Goal: Check status: Check status

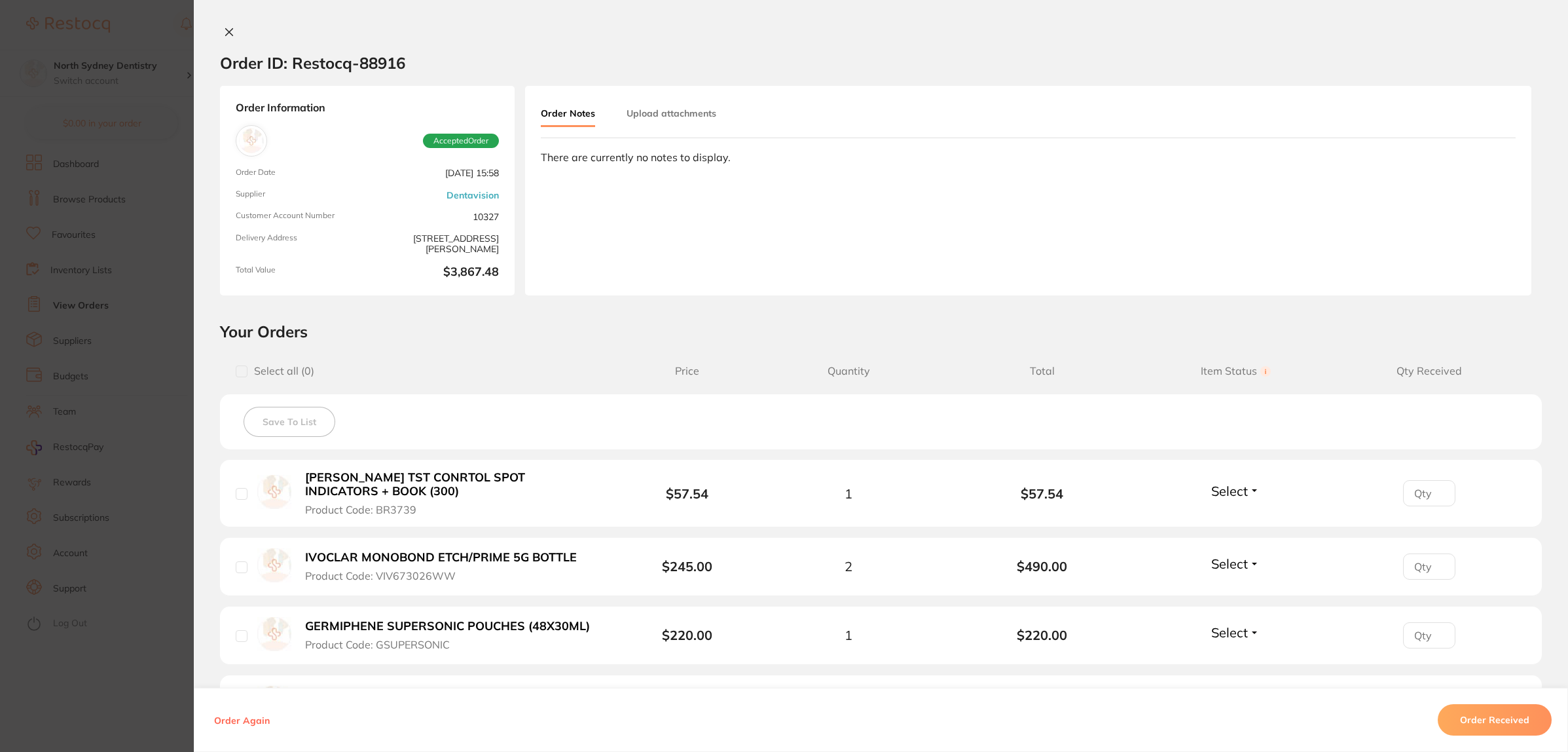
click at [657, 119] on button "Upload attachments" at bounding box center [671, 113] width 90 height 23
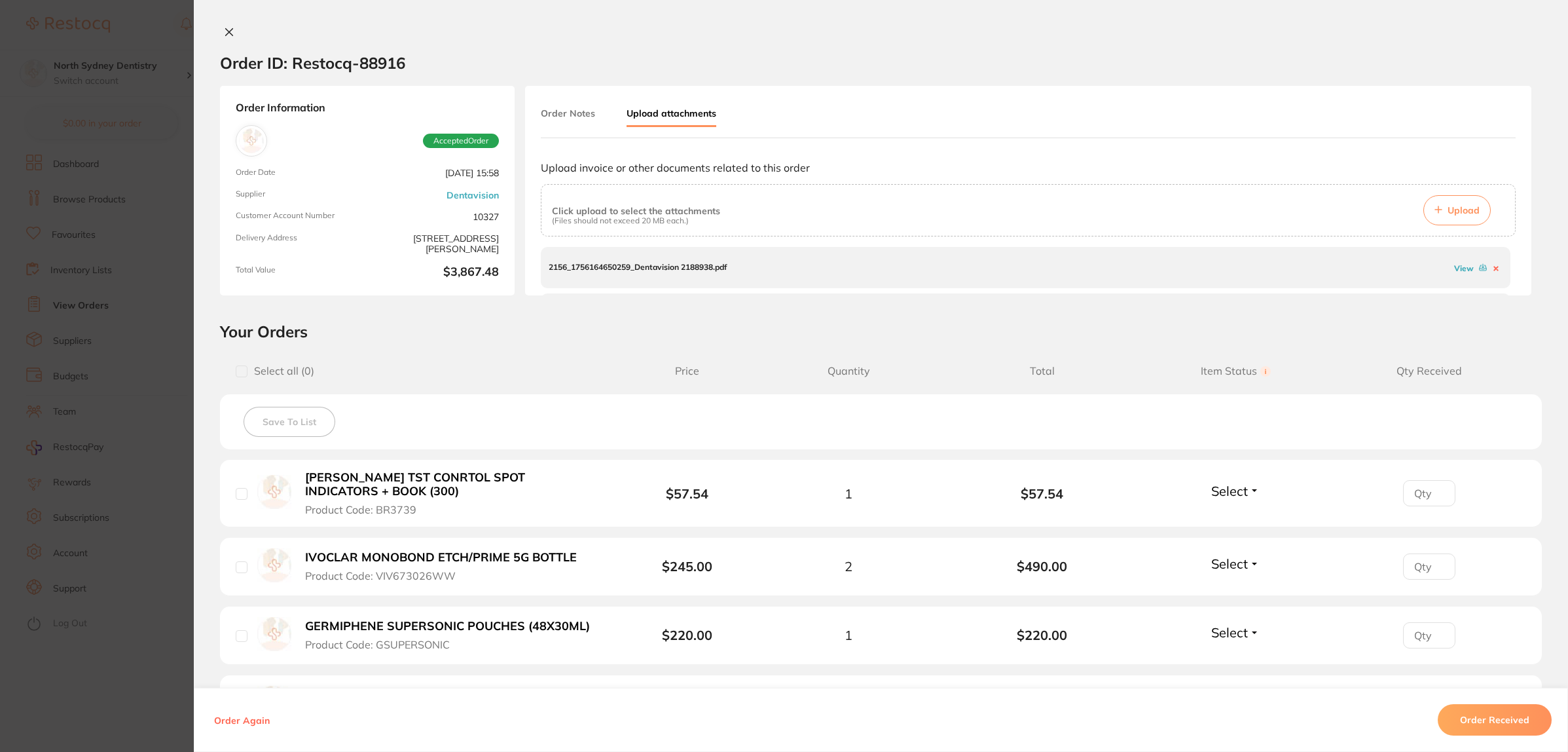
click at [1458, 211] on span "Upload" at bounding box center [1463, 210] width 32 height 12
click at [60, 248] on section "Order ID: Restocq- 88916 Order Information Accepted Order Order Date [DATE] 15:…" at bounding box center [784, 376] width 1568 height 752
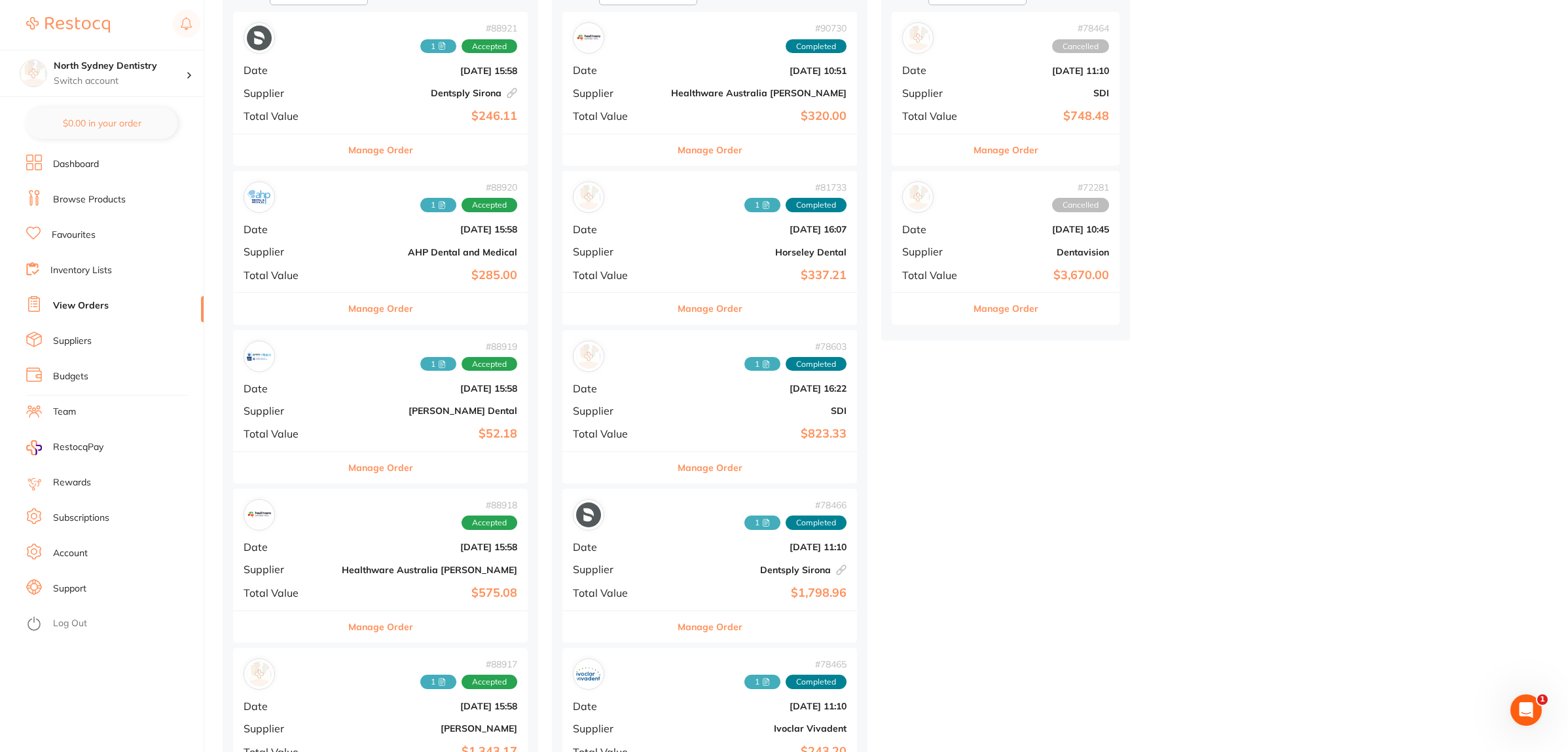
scroll to position [164, 0]
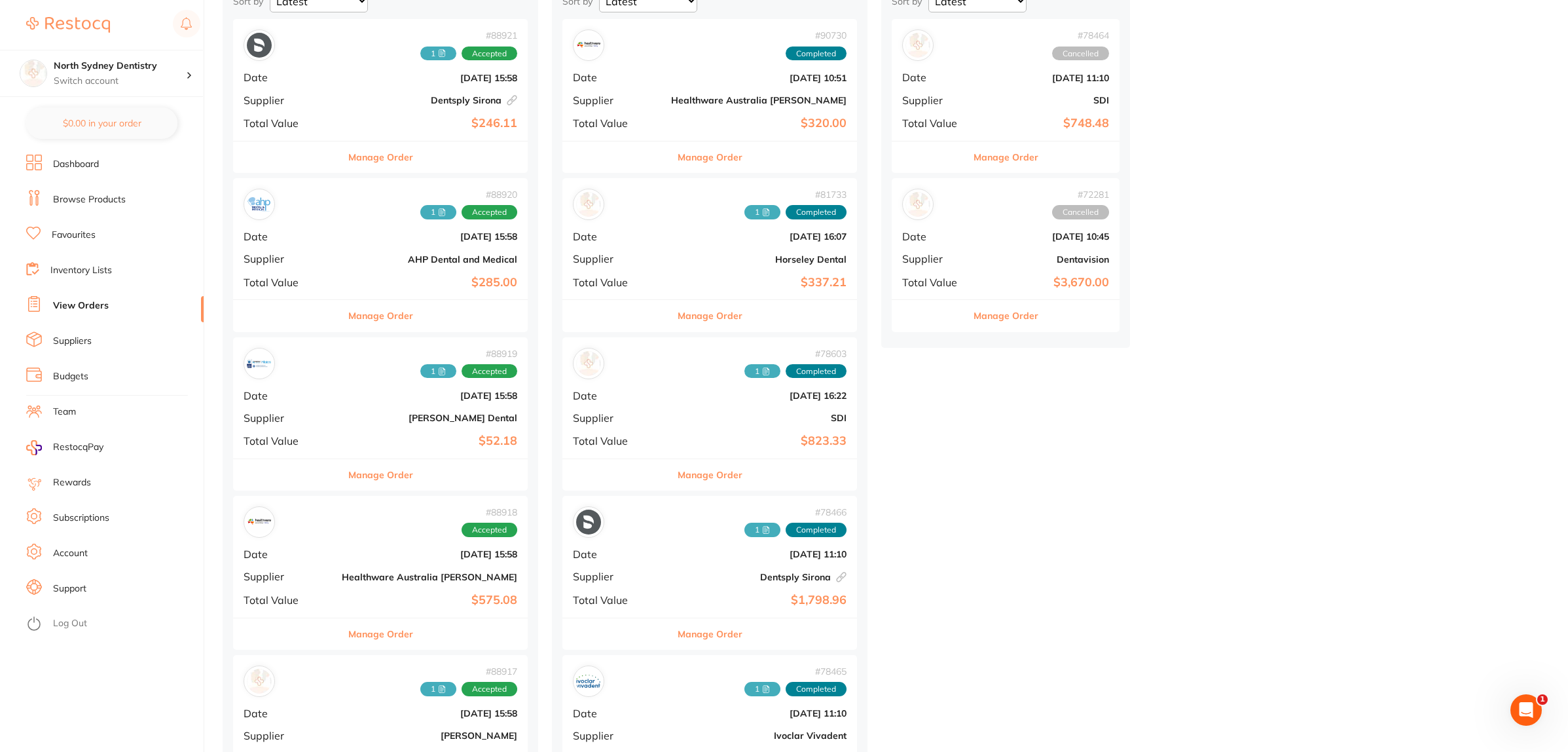
click at [671, 76] on b "[DATE] 10:51" at bounding box center [759, 78] width 176 height 11
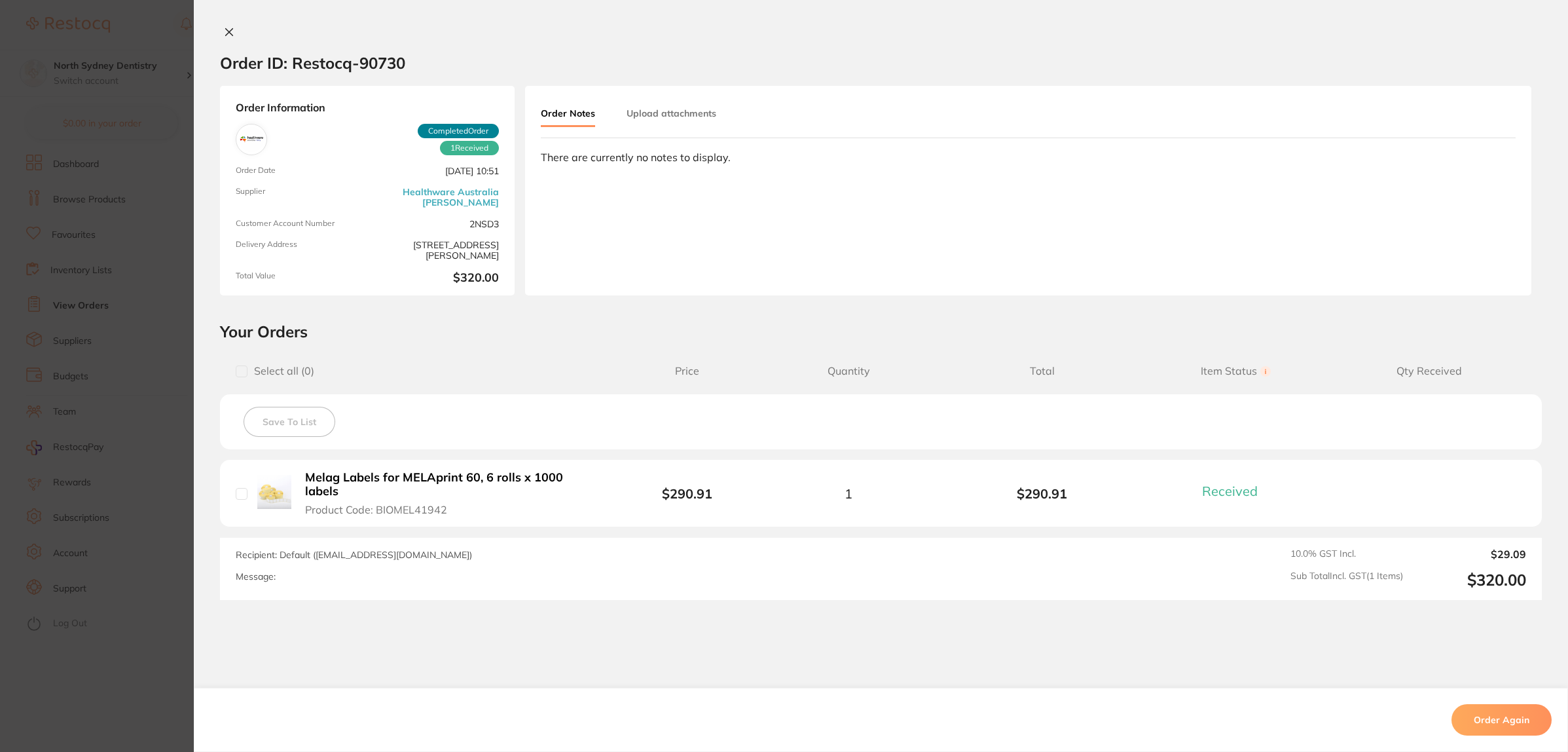
click at [699, 112] on button "Upload attachments" at bounding box center [671, 113] width 90 height 23
click at [1423, 215] on button "Upload" at bounding box center [1457, 210] width 68 height 30
click at [121, 261] on section "Order ID: Restocq- 90730 Order Information 1 Received Completed Order Order Dat…" at bounding box center [784, 376] width 1568 height 752
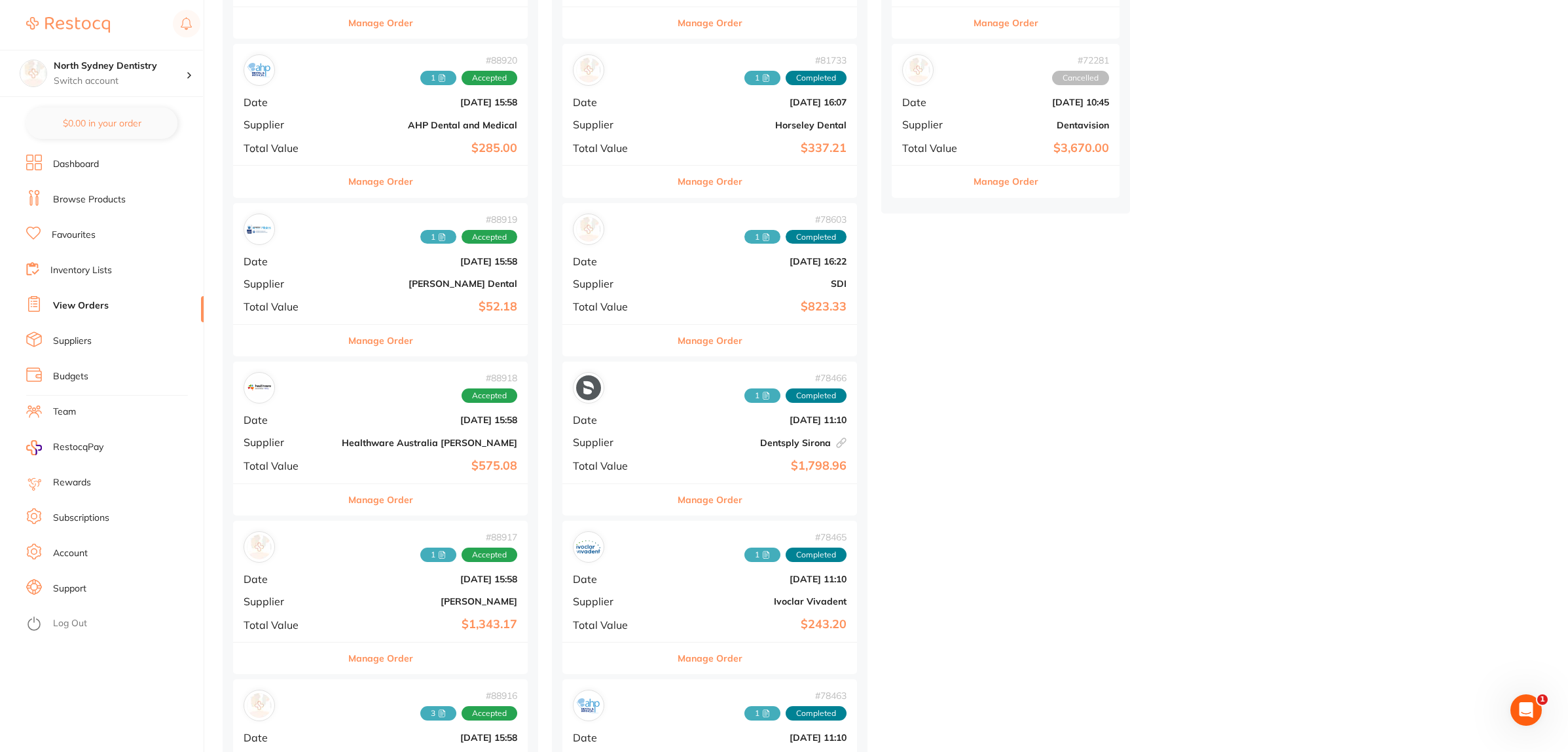
scroll to position [328, 0]
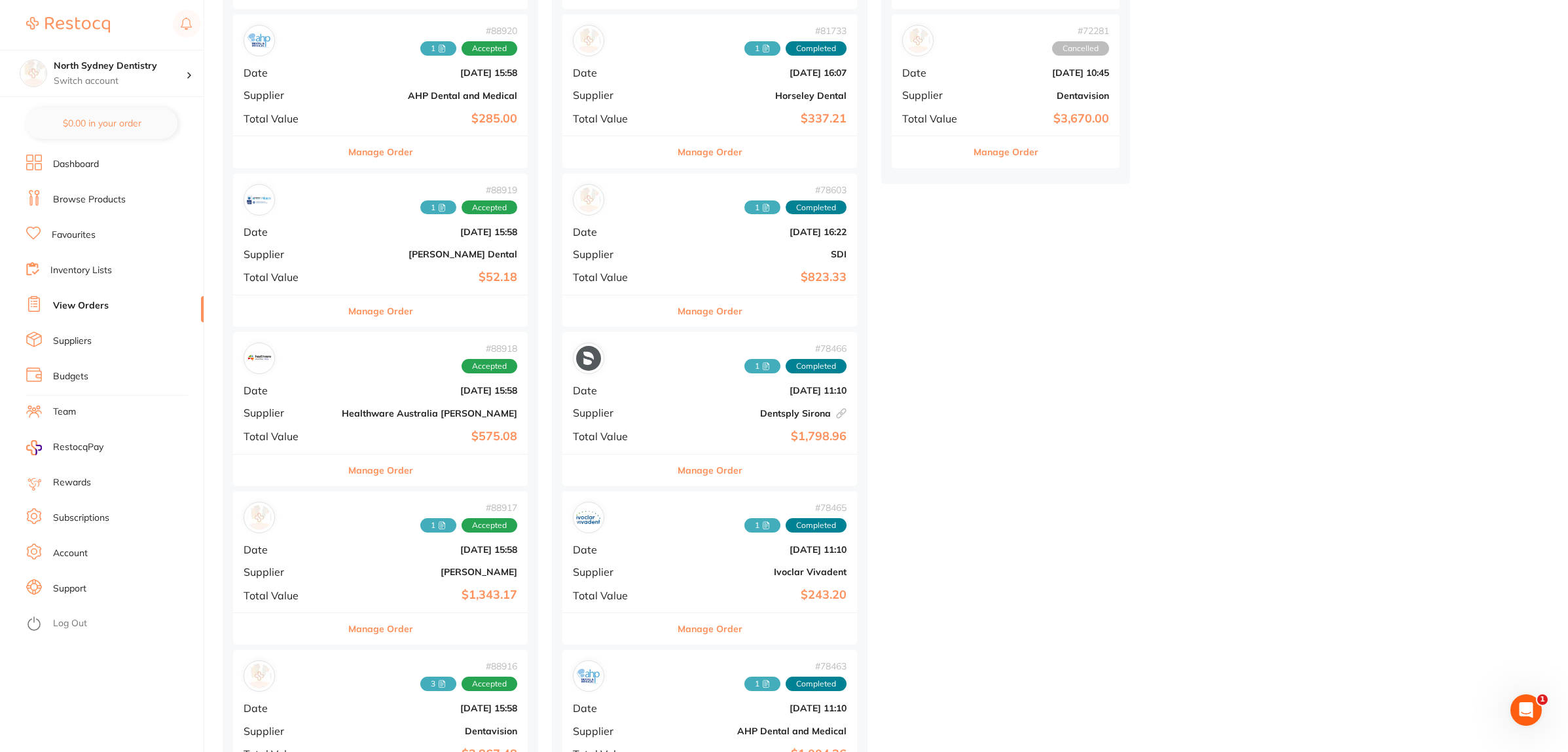
click at [377, 408] on b "Healthware Australia [PERSON_NAME]" at bounding box center [429, 413] width 176 height 11
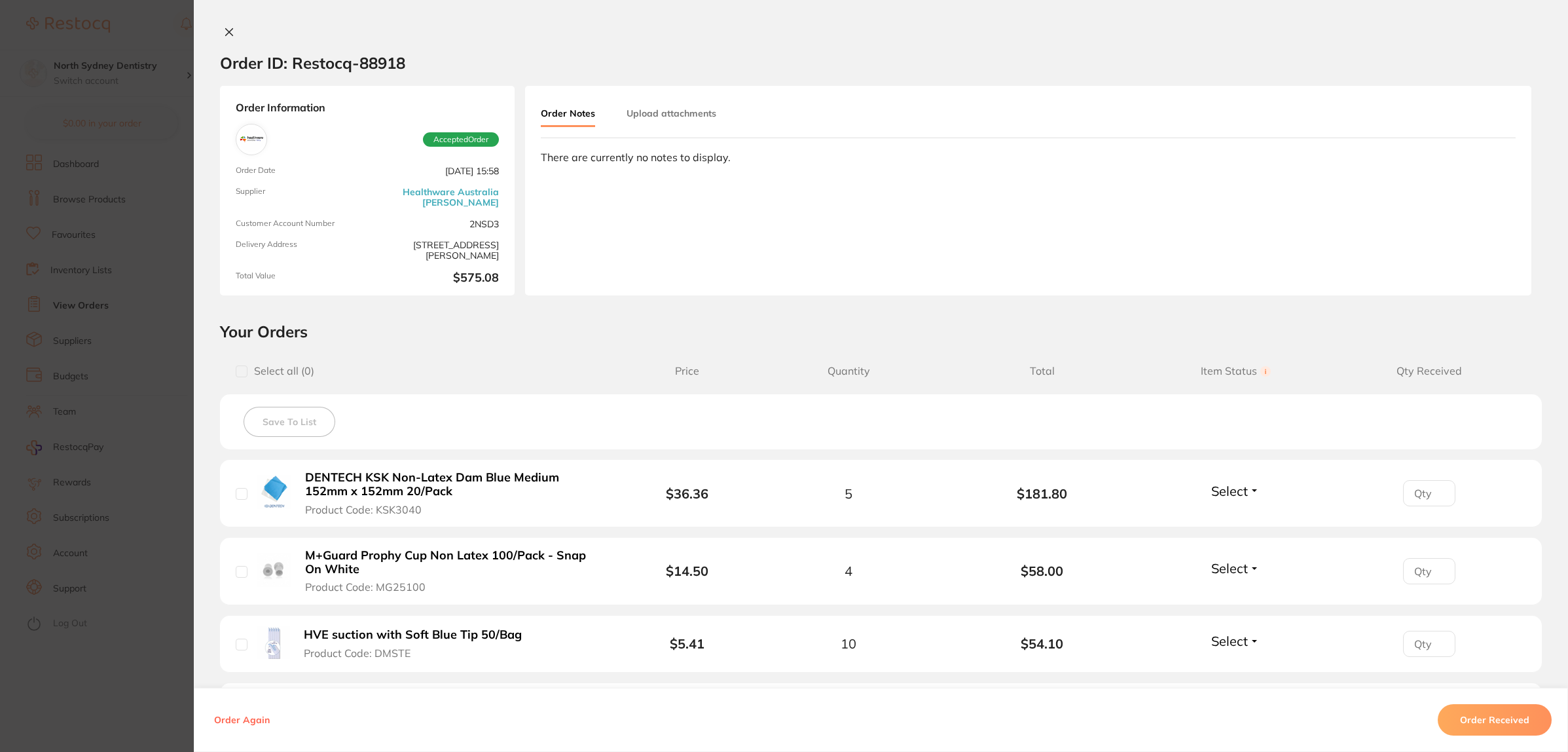
click at [673, 114] on button "Upload attachments" at bounding box center [671, 113] width 90 height 23
click at [1457, 208] on span "Upload" at bounding box center [1463, 210] width 32 height 12
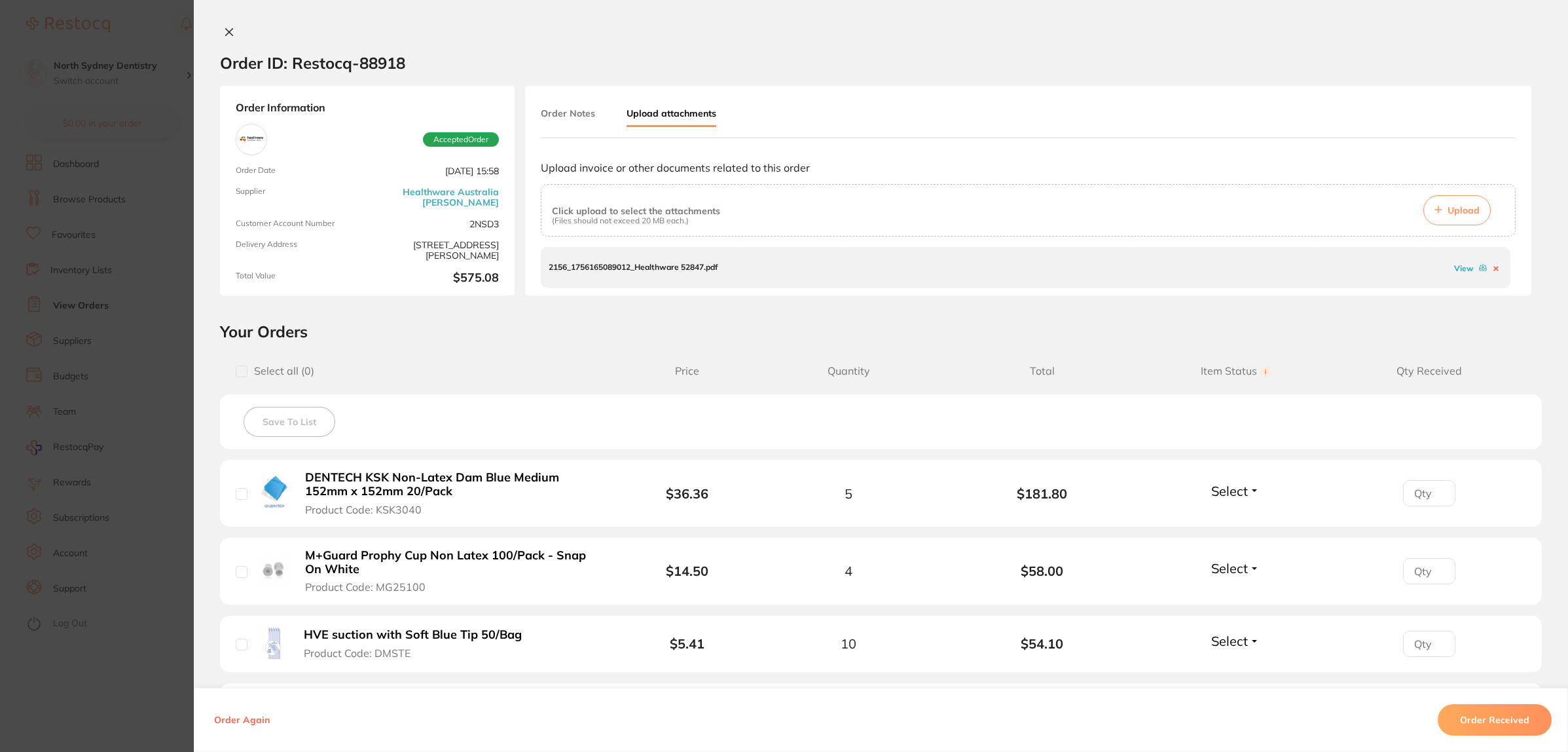
drag, startPoint x: 157, startPoint y: 201, endPoint x: 262, endPoint y: 167, distance: 110.4
click at [159, 204] on section "Order ID: Restocq- 88918 Order Information Accepted Order Order Date [DATE] 15:…" at bounding box center [784, 376] width 1568 height 752
